Goal: Task Accomplishment & Management: Manage account settings

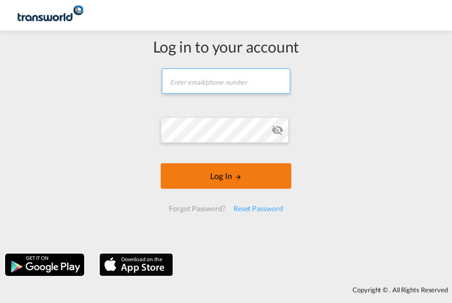
type input "[EMAIL_ADDRESS][PERSON_NAME][DOMAIN_NAME]"
click at [215, 189] on button "Log In" at bounding box center [226, 176] width 130 height 26
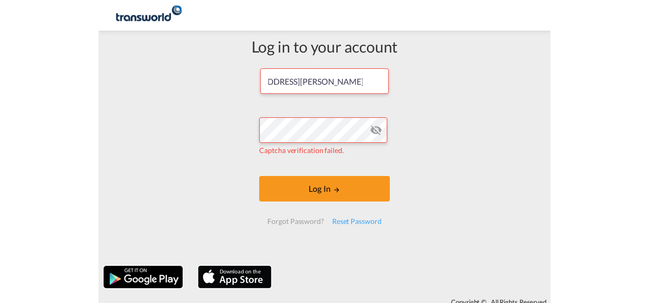
scroll to position [0, 0]
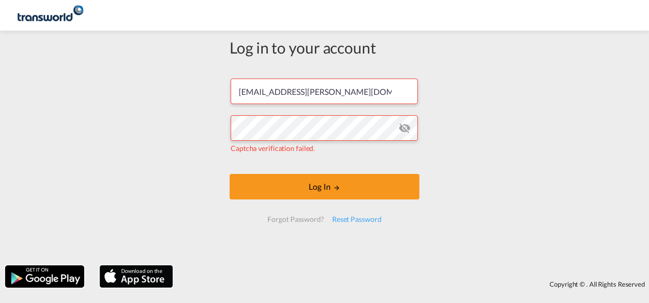
click at [282, 146] on span "Captcha verification failed." at bounding box center [273, 148] width 84 height 9
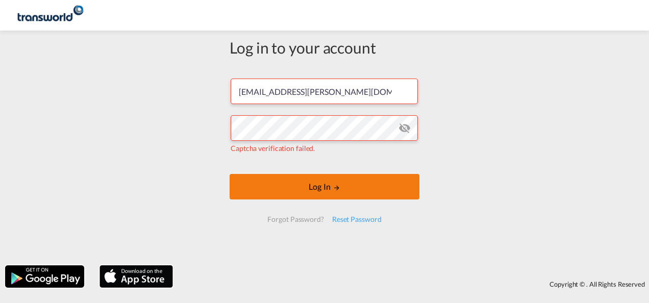
click at [330, 184] on button "Log In" at bounding box center [325, 187] width 190 height 26
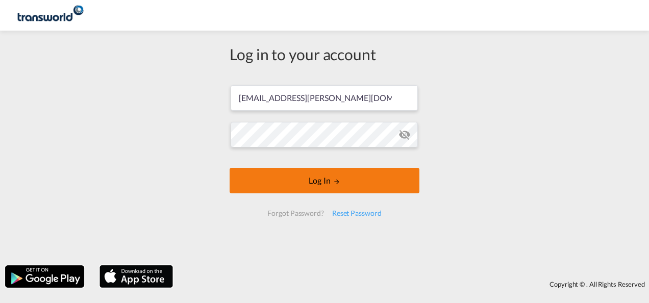
click at [312, 185] on button "Log In" at bounding box center [325, 181] width 190 height 26
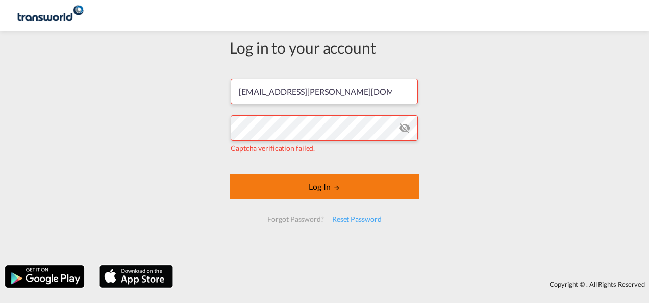
click at [344, 188] on button "Log In" at bounding box center [325, 187] width 190 height 26
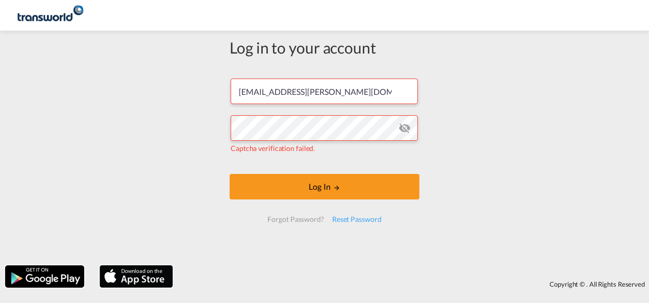
click at [284, 149] on span "Captcha verification failed." at bounding box center [273, 148] width 84 height 9
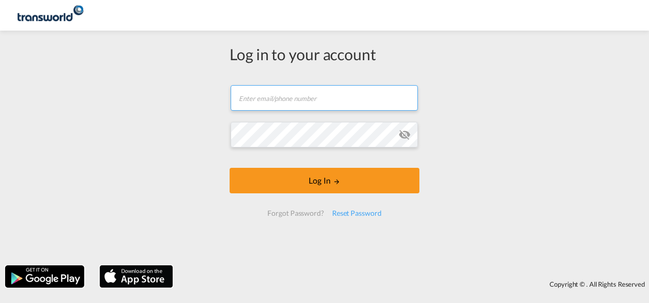
type input "[EMAIL_ADDRESS][PERSON_NAME][DOMAIN_NAME]"
click at [408, 138] on md-icon "icon-eye-off" at bounding box center [405, 135] width 12 height 12
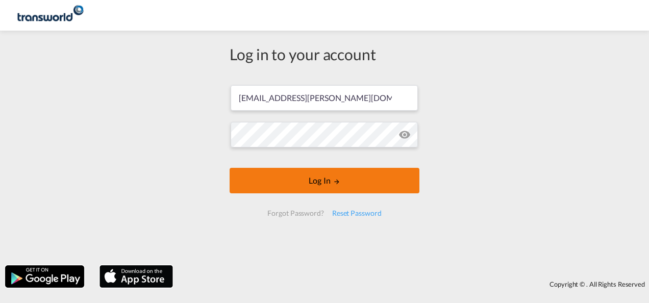
click at [318, 189] on button "Log In" at bounding box center [325, 181] width 190 height 26
click at [325, 183] on button "Log In" at bounding box center [325, 181] width 190 height 26
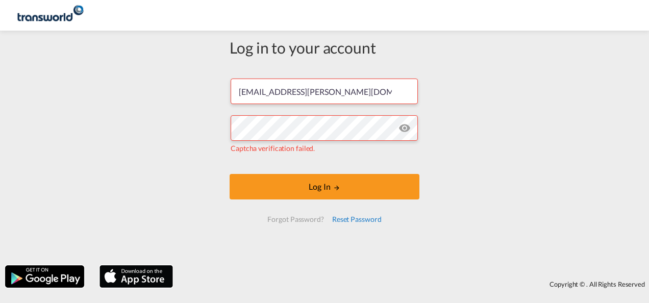
click at [343, 223] on div "Reset Password" at bounding box center [357, 219] width 58 height 18
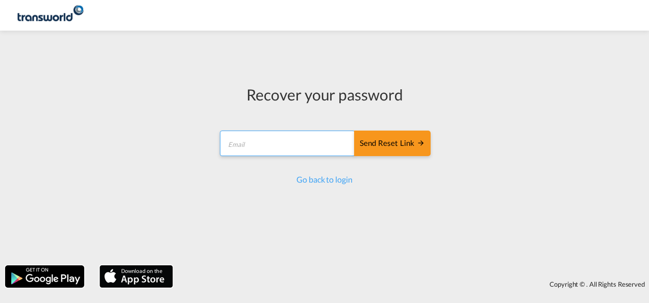
click at [254, 138] on input "email" at bounding box center [287, 144] width 135 height 26
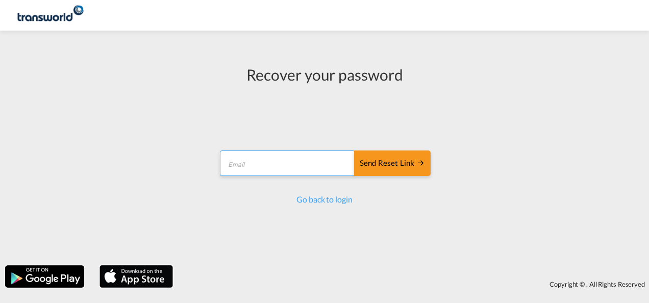
type input "[EMAIL_ADDRESS][PERSON_NAME][DOMAIN_NAME]"
click at [320, 201] on link "Go back to login" at bounding box center [325, 199] width 56 height 10
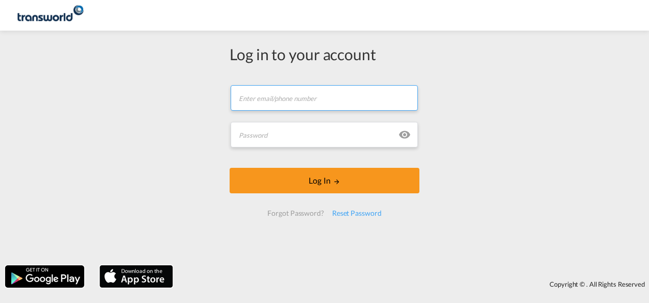
click at [294, 97] on input "text" at bounding box center [324, 98] width 187 height 26
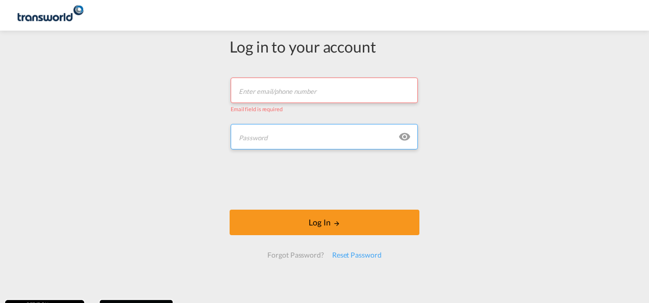
click at [290, 131] on input "text" at bounding box center [324, 137] width 187 height 26
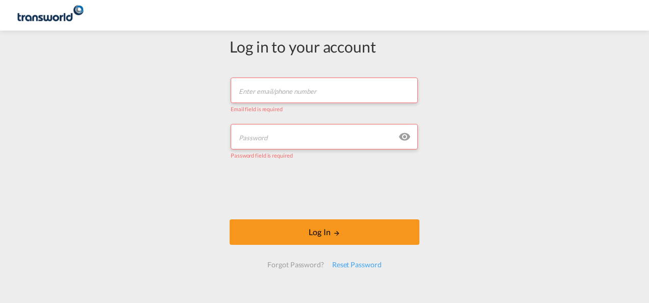
click at [280, 92] on input "text" at bounding box center [324, 91] width 187 height 26
type input "[EMAIL_ADDRESS][PERSON_NAME][DOMAIN_NAME]"
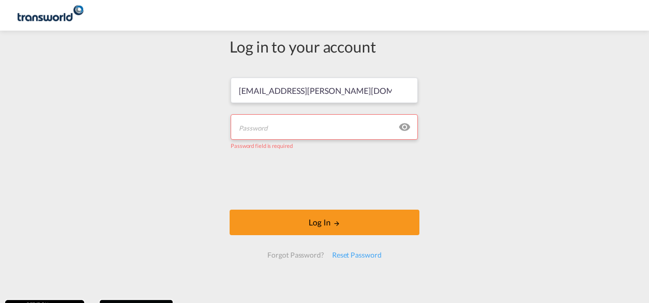
click at [285, 129] on input "text" at bounding box center [324, 127] width 187 height 26
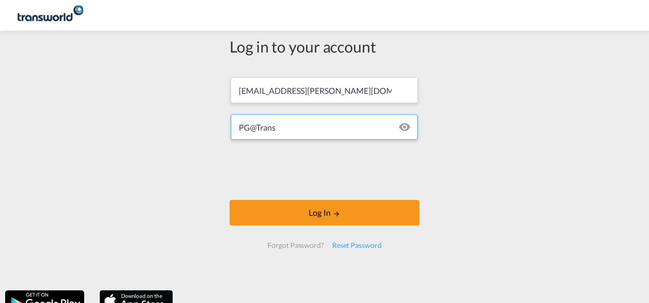
click at [230, 200] on button "Log In" at bounding box center [325, 213] width 190 height 26
click at [369, 127] on input "PG@Trans" at bounding box center [324, 127] width 187 height 26
type input "P"
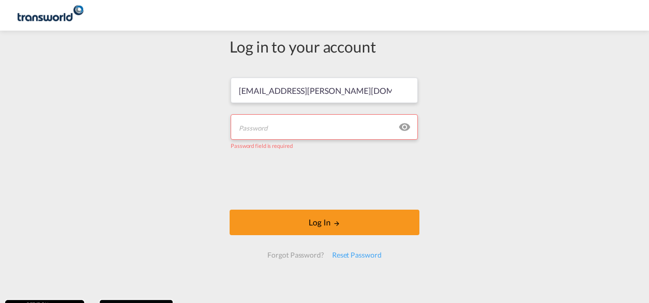
click at [369, 127] on input "text" at bounding box center [324, 127] width 187 height 26
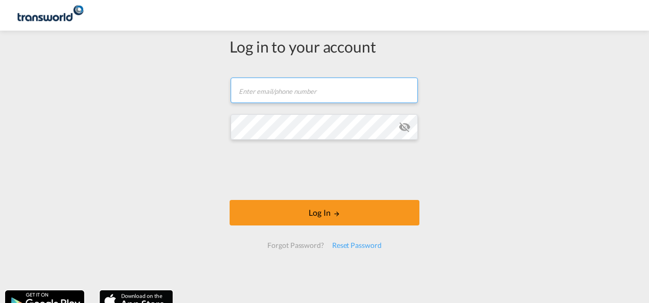
type input "[EMAIL_ADDRESS][PERSON_NAME][DOMAIN_NAME]"
click at [402, 127] on md-icon "icon-eye-off" at bounding box center [405, 127] width 12 height 12
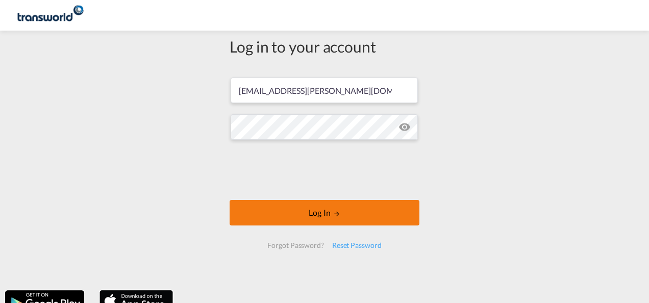
click at [288, 207] on button "Log In" at bounding box center [325, 213] width 190 height 26
click at [312, 212] on button "Log In" at bounding box center [325, 213] width 190 height 26
